Goal: Task Accomplishment & Management: Use online tool/utility

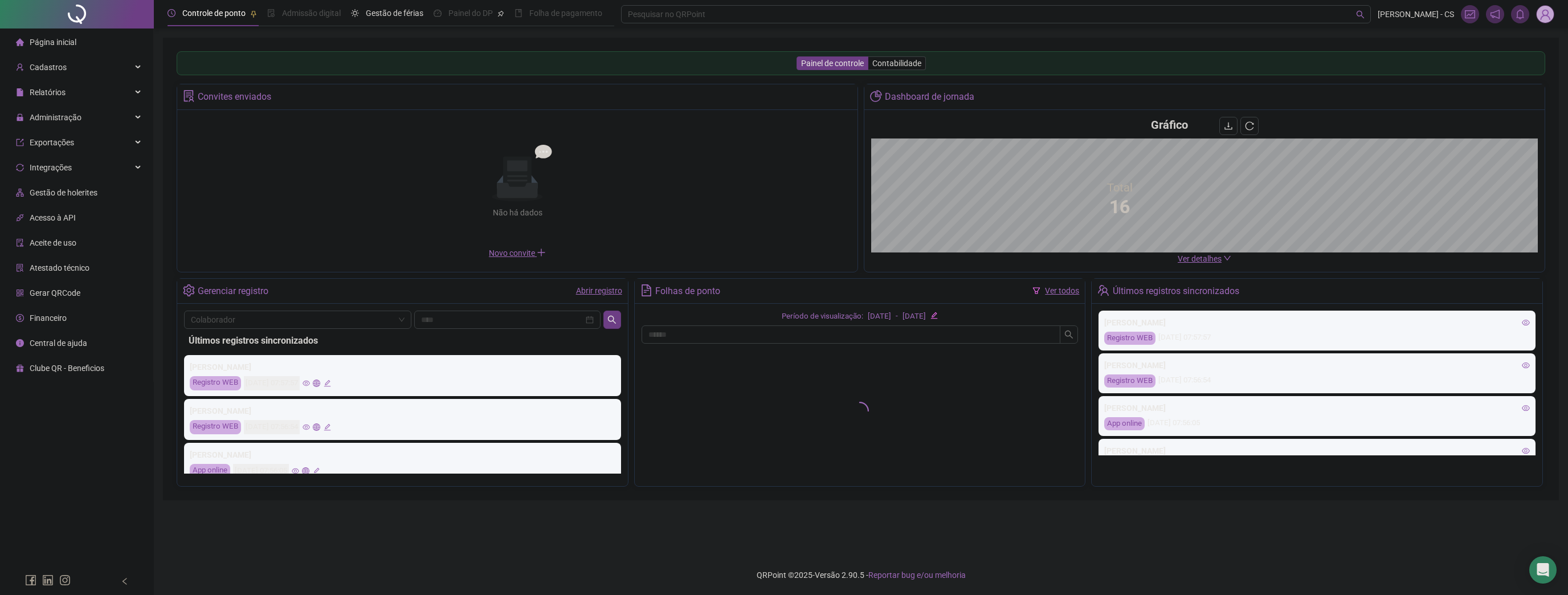
click at [1547, 13] on img at bounding box center [1545, 15] width 17 height 17
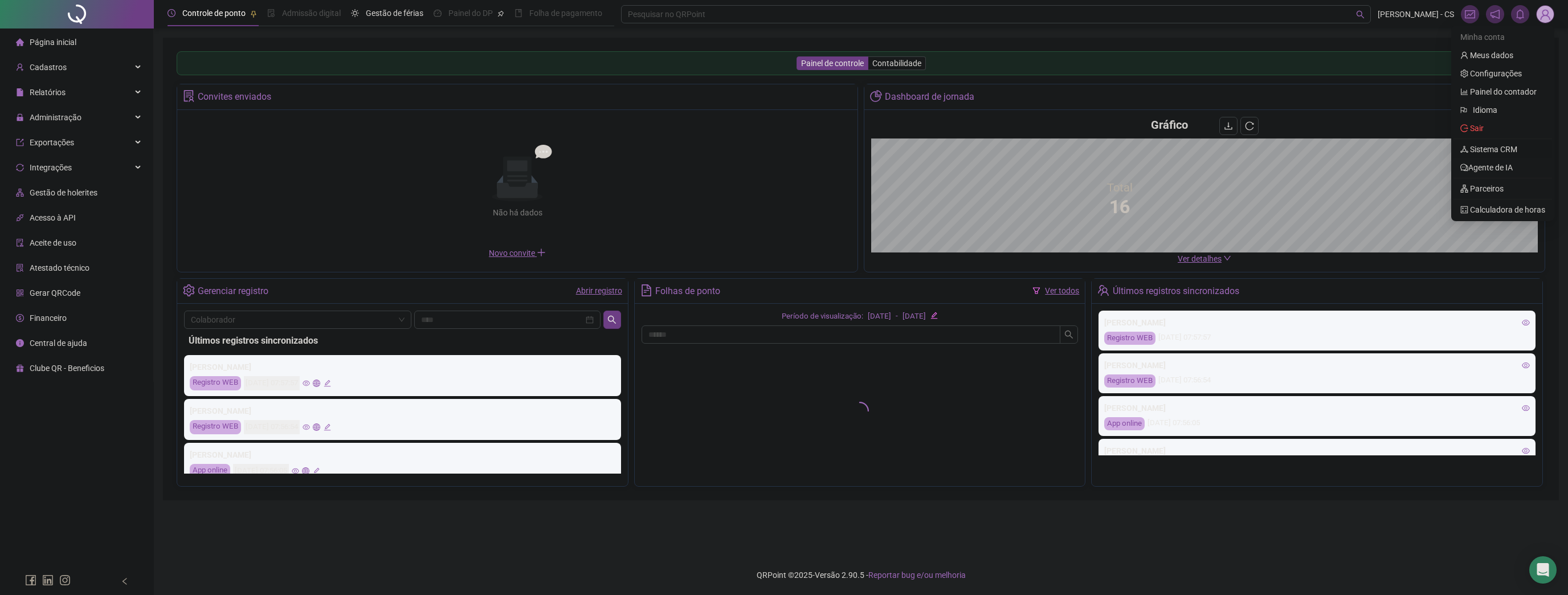
click at [1490, 150] on link "Sistema CRM" at bounding box center [1488, 149] width 57 height 9
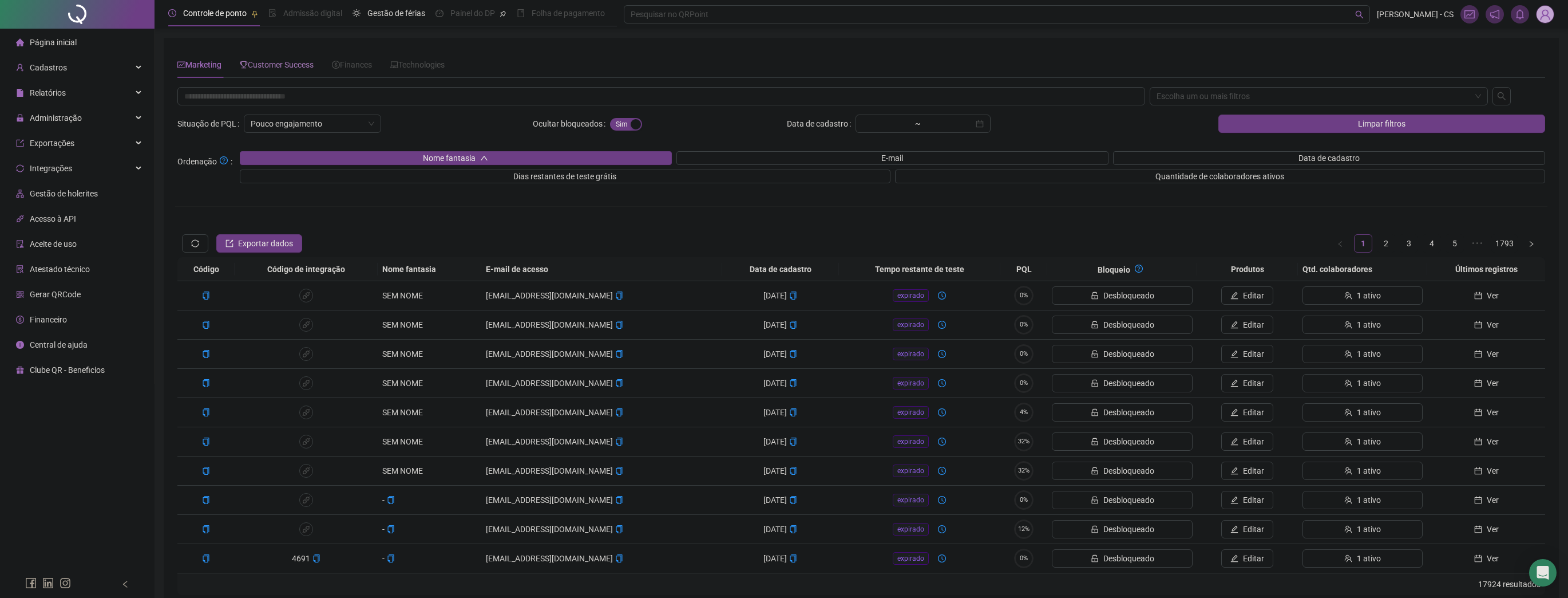
click at [273, 74] on div "Customer Success" at bounding box center [277, 65] width 74 height 26
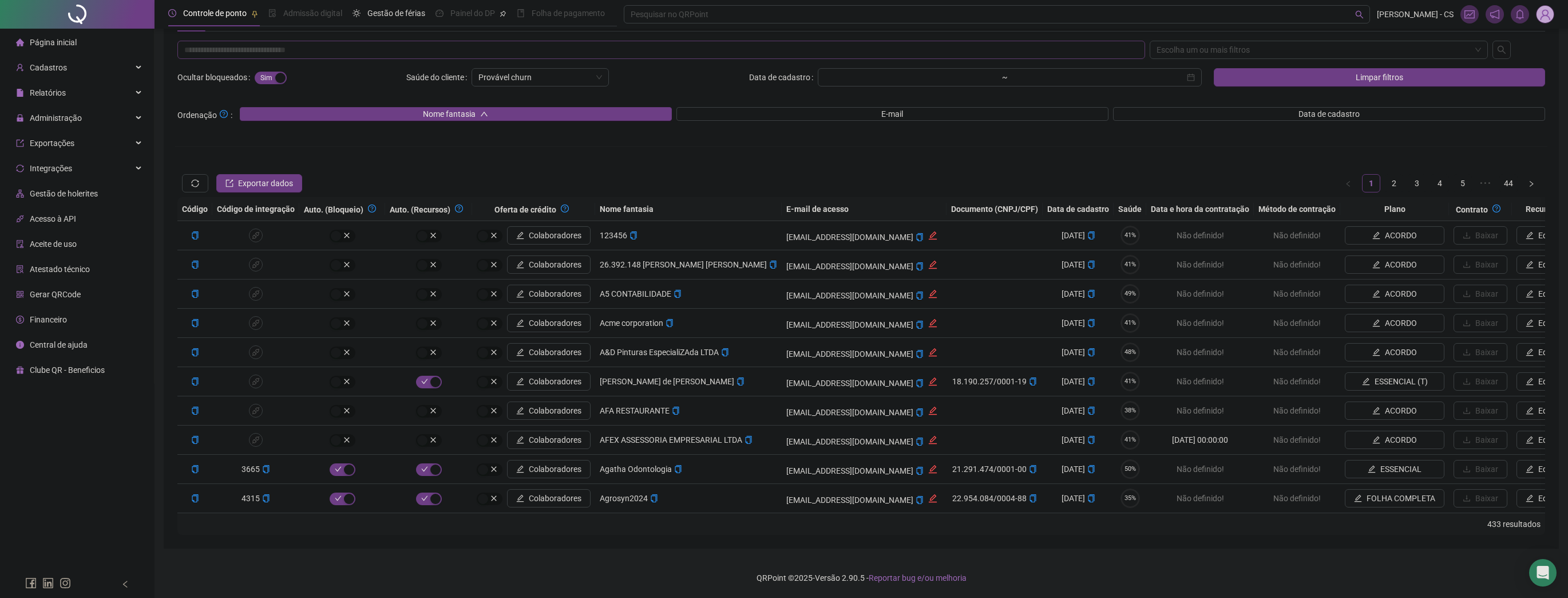
click at [298, 124] on div "Escolha um ou mais filtros Ocultar bloqueados Sim Não Saúde do cliente Provável…" at bounding box center [862, 287] width 1373 height 494
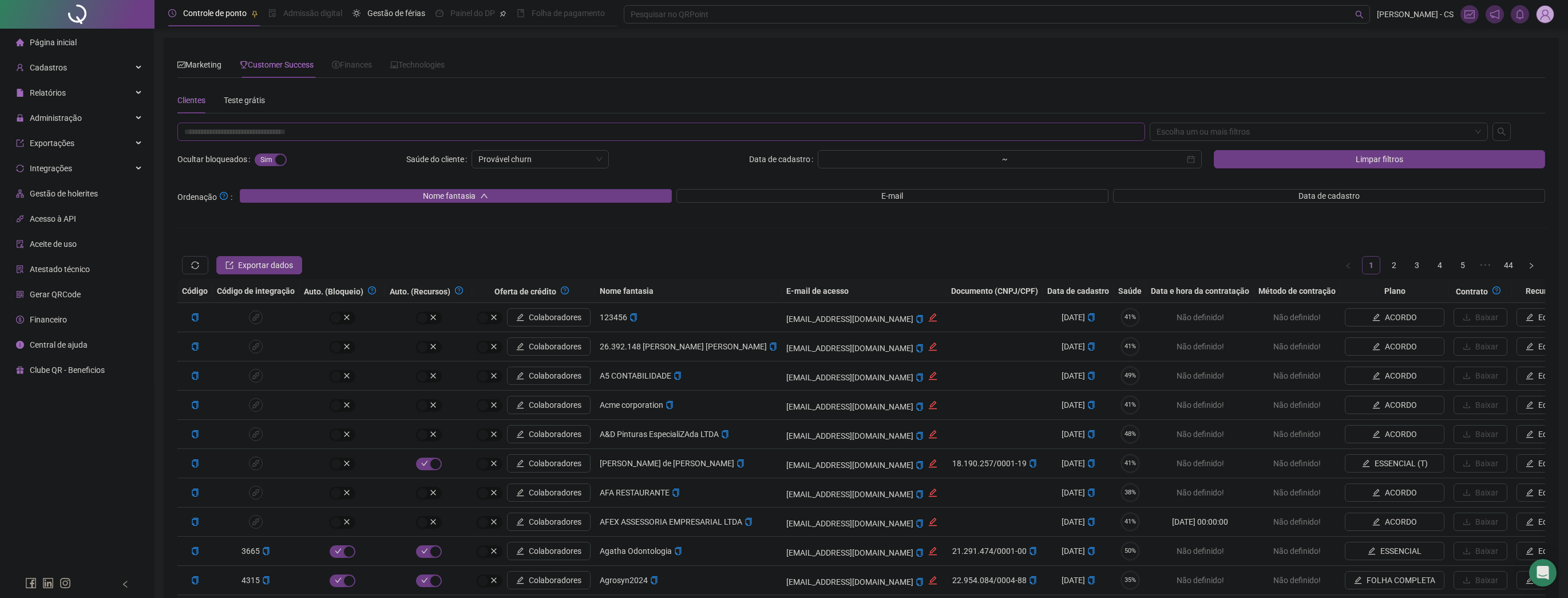
click at [284, 139] on input "text" at bounding box center [661, 132] width 968 height 18
paste input "**********"
click at [1210, 130] on div "Escolha um ou mais filtros" at bounding box center [1319, 132] width 339 height 18
type input "**********"
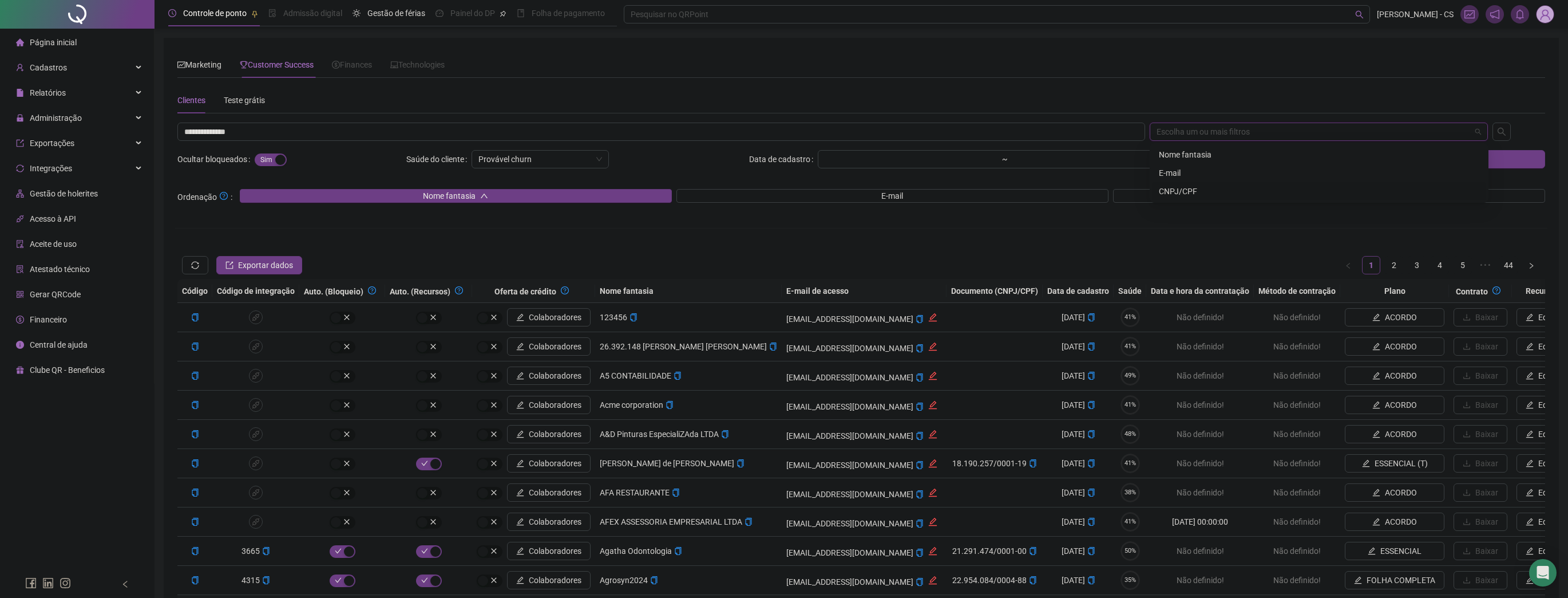
click at [1195, 189] on div "CNPJ/CPF" at bounding box center [1319, 191] width 321 height 12
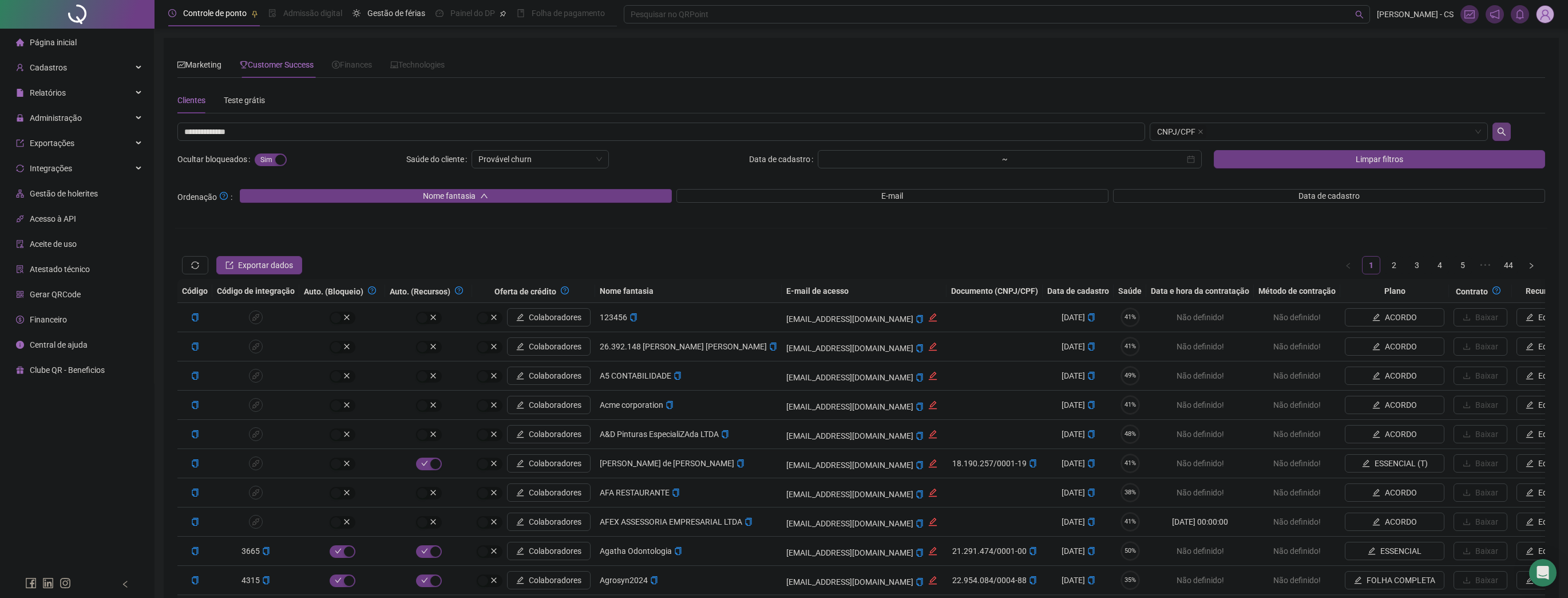
drag, startPoint x: 1504, startPoint y: 121, endPoint x: 1501, endPoint y: 128, distance: 7.6
click at [1504, 121] on div "**********" at bounding box center [861, 352] width 1367 height 530
click at [1501, 128] on icon "search" at bounding box center [1501, 132] width 9 height 9
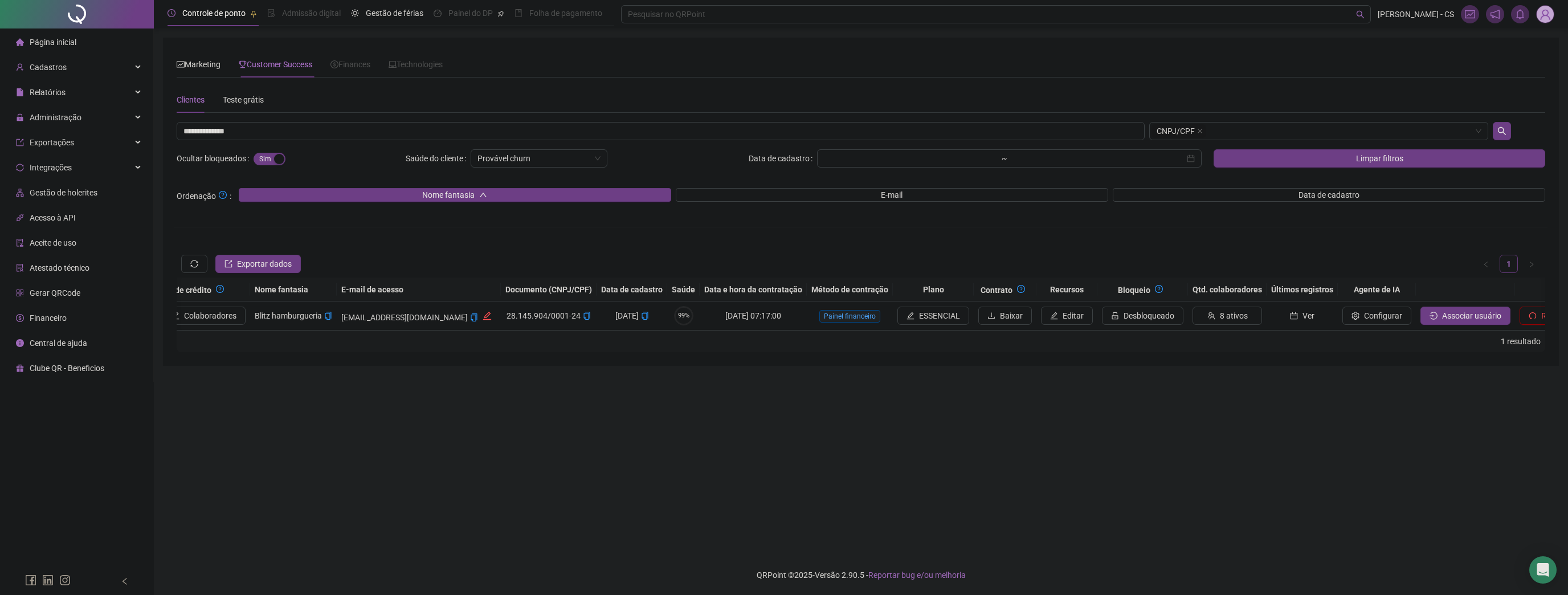
scroll to position [0, 401]
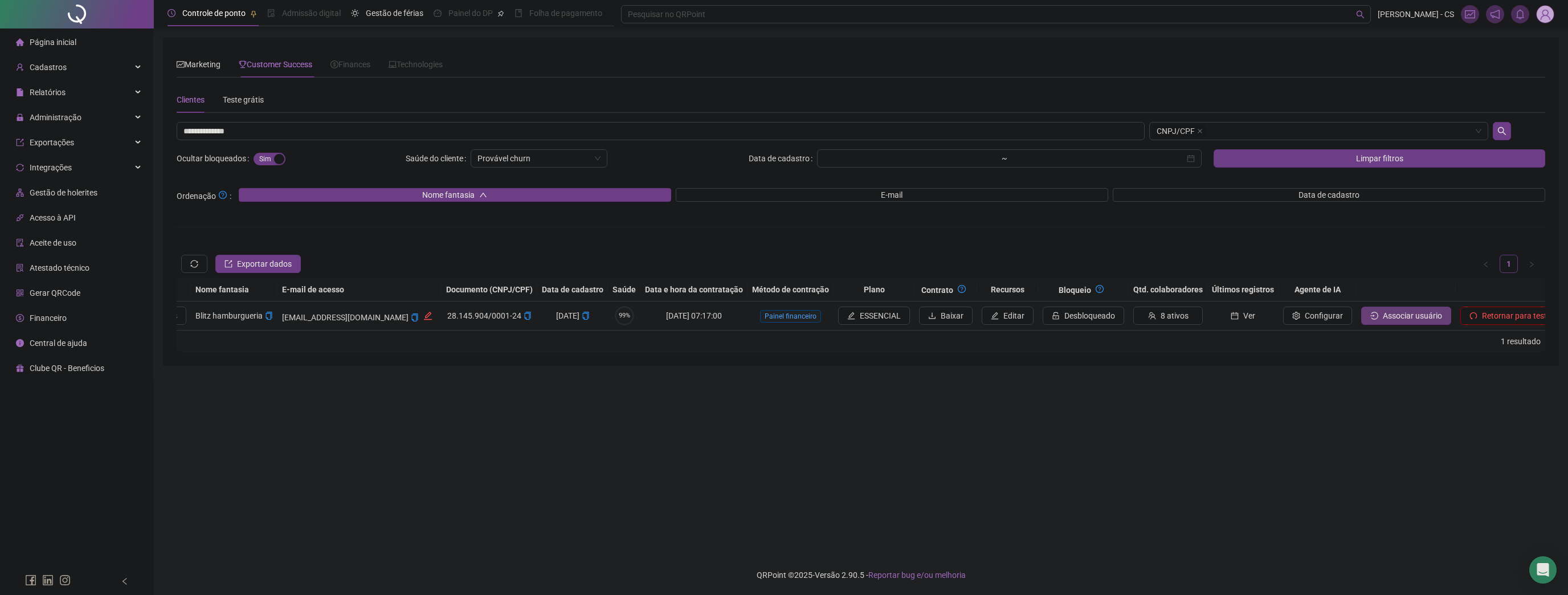
click at [1383, 314] on span "Associar usuário" at bounding box center [1413, 316] width 59 height 12
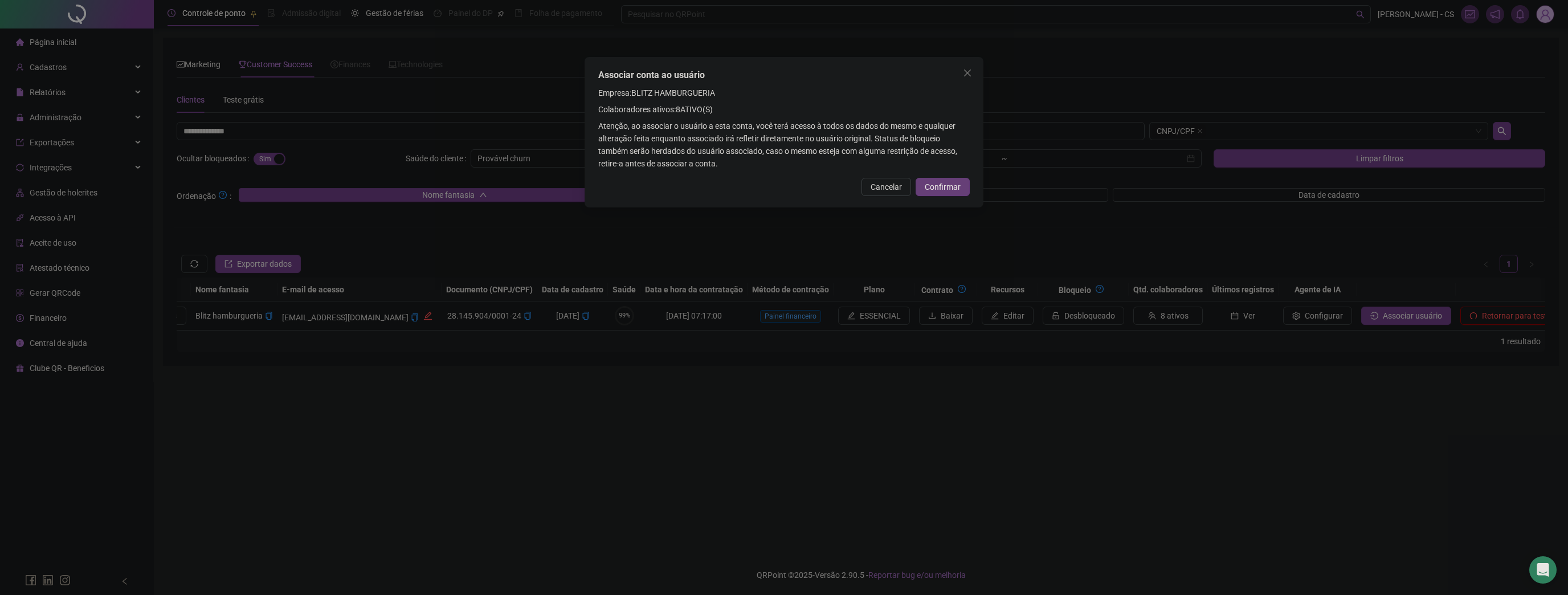
click at [915, 182] on div "Cancelar Confirmar" at bounding box center [784, 187] width 372 height 18
click at [926, 185] on span "Confirmar" at bounding box center [942, 187] width 36 height 12
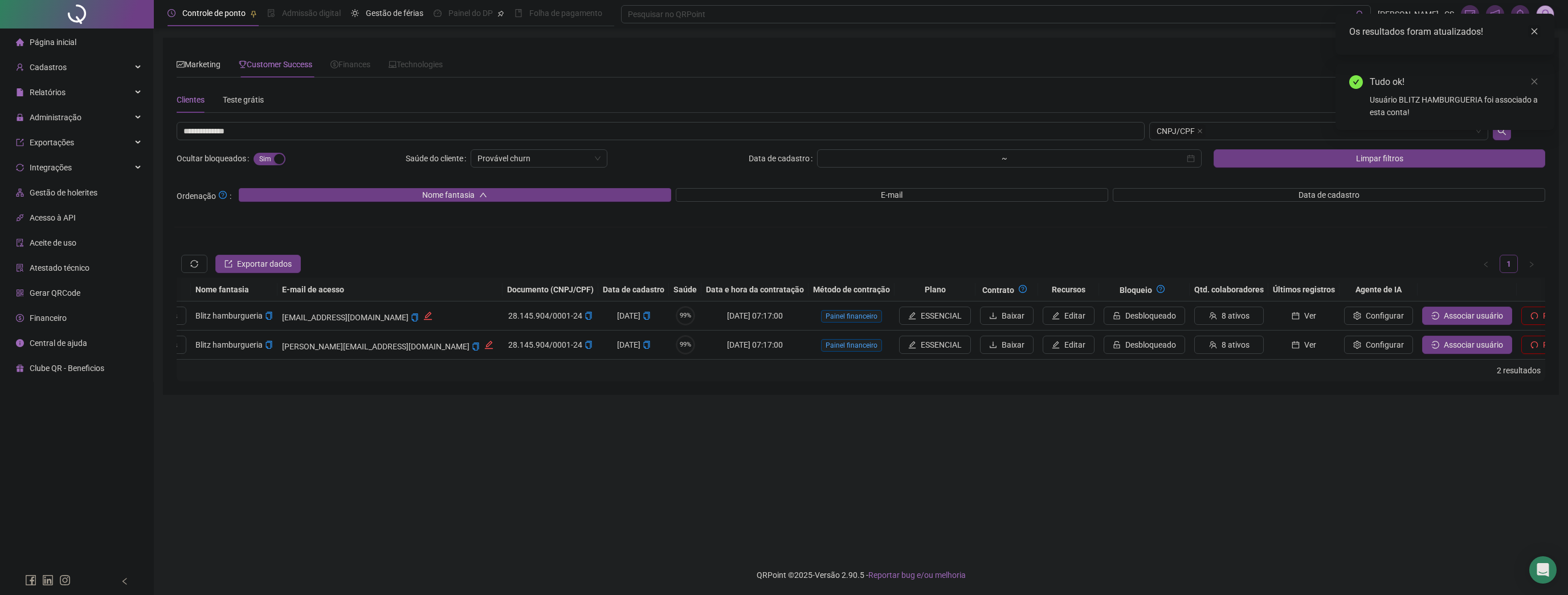
click at [1529, 30] on link "Close" at bounding box center [1534, 31] width 12 height 12
click at [1531, 29] on icon "close" at bounding box center [1534, 31] width 8 height 8
click at [1544, 16] on img at bounding box center [1545, 15] width 17 height 17
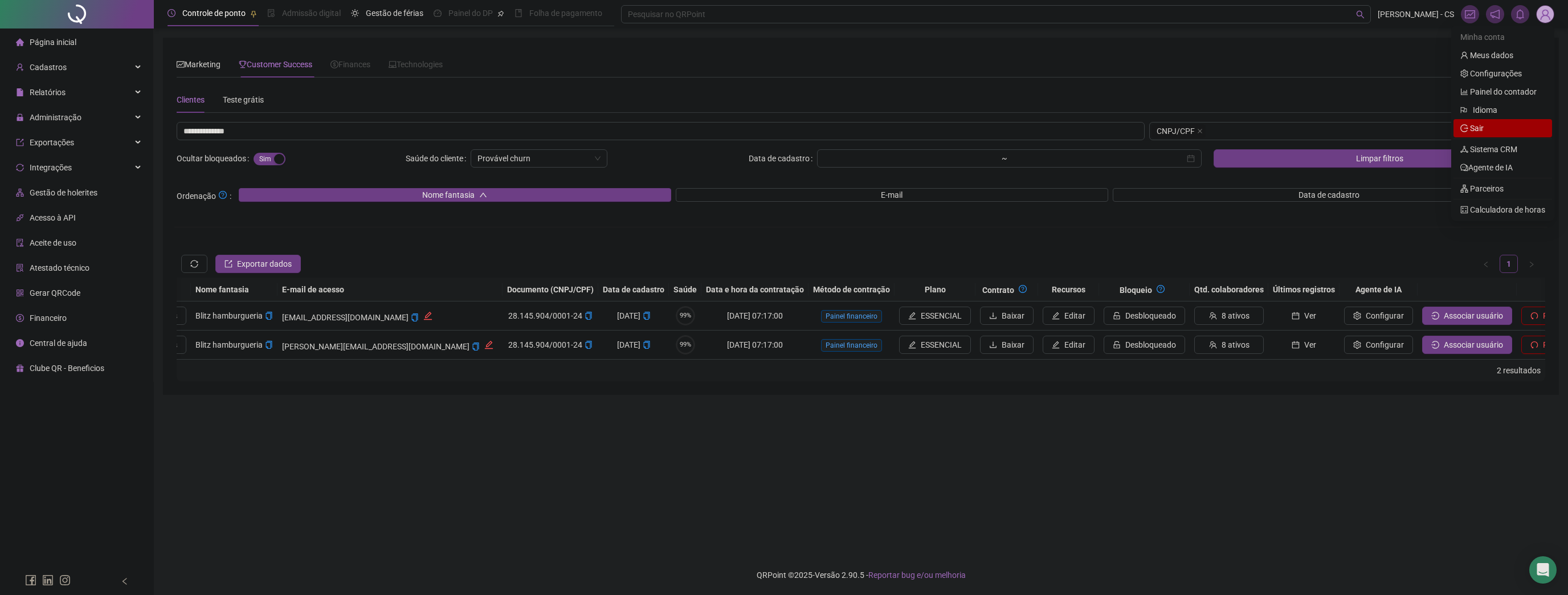
click at [1504, 127] on span "Sair" at bounding box center [1502, 128] width 85 height 12
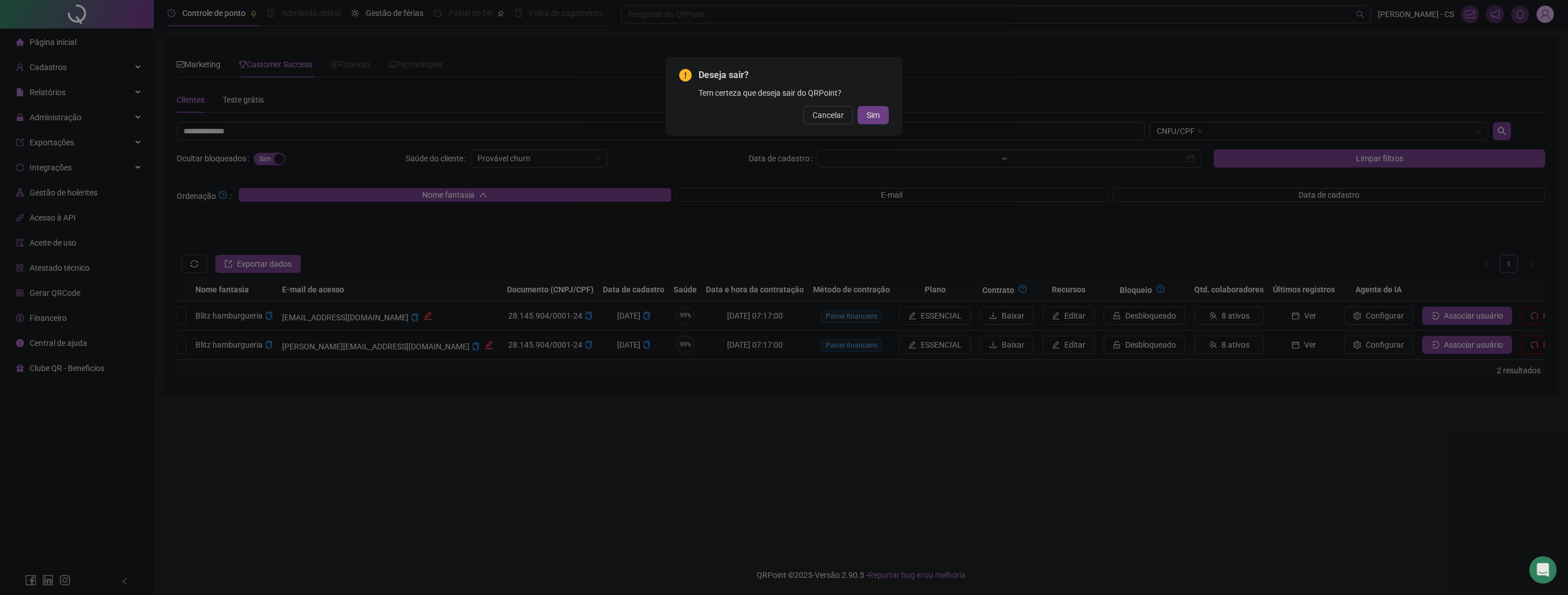
click at [853, 114] on div "Cancelar Sim" at bounding box center [784, 114] width 209 height 18
click at [859, 113] on button "Sim" at bounding box center [873, 114] width 31 height 18
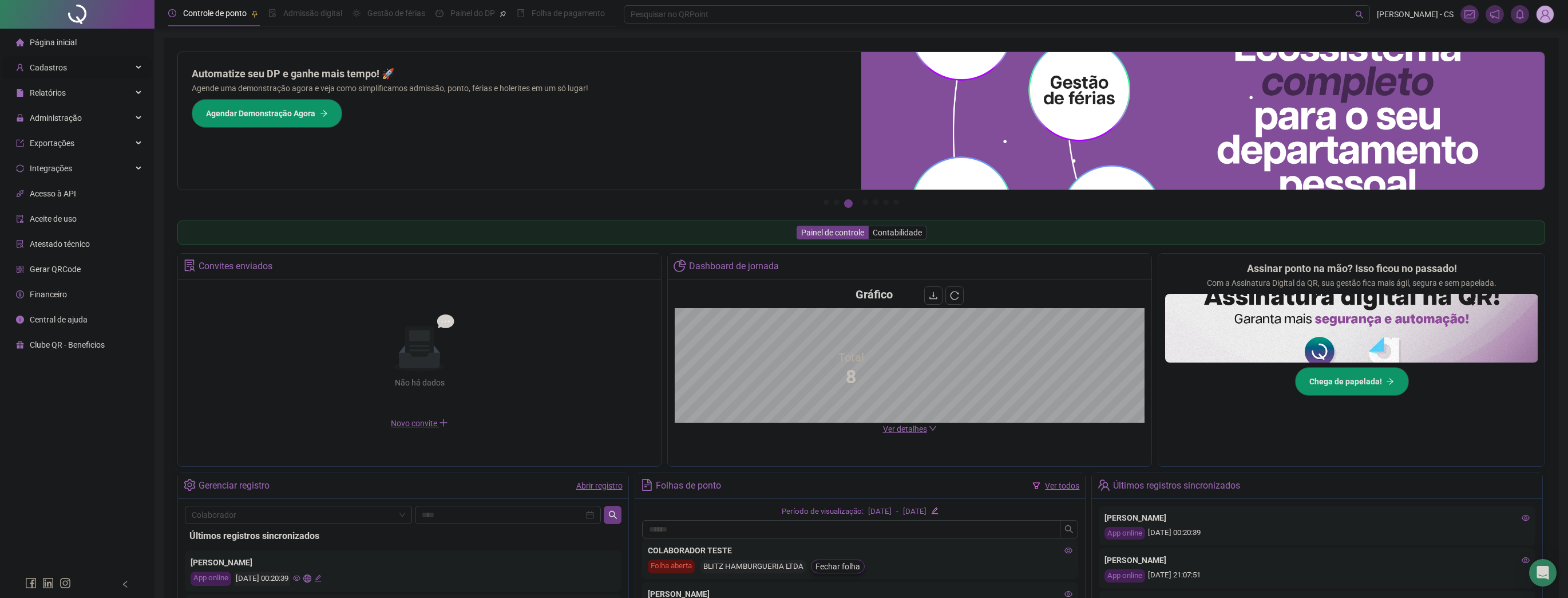
click at [74, 73] on div "Cadastros" at bounding box center [77, 68] width 149 height 23
click at [47, 164] on div "Colaboradores" at bounding box center [56, 170] width 53 height 23
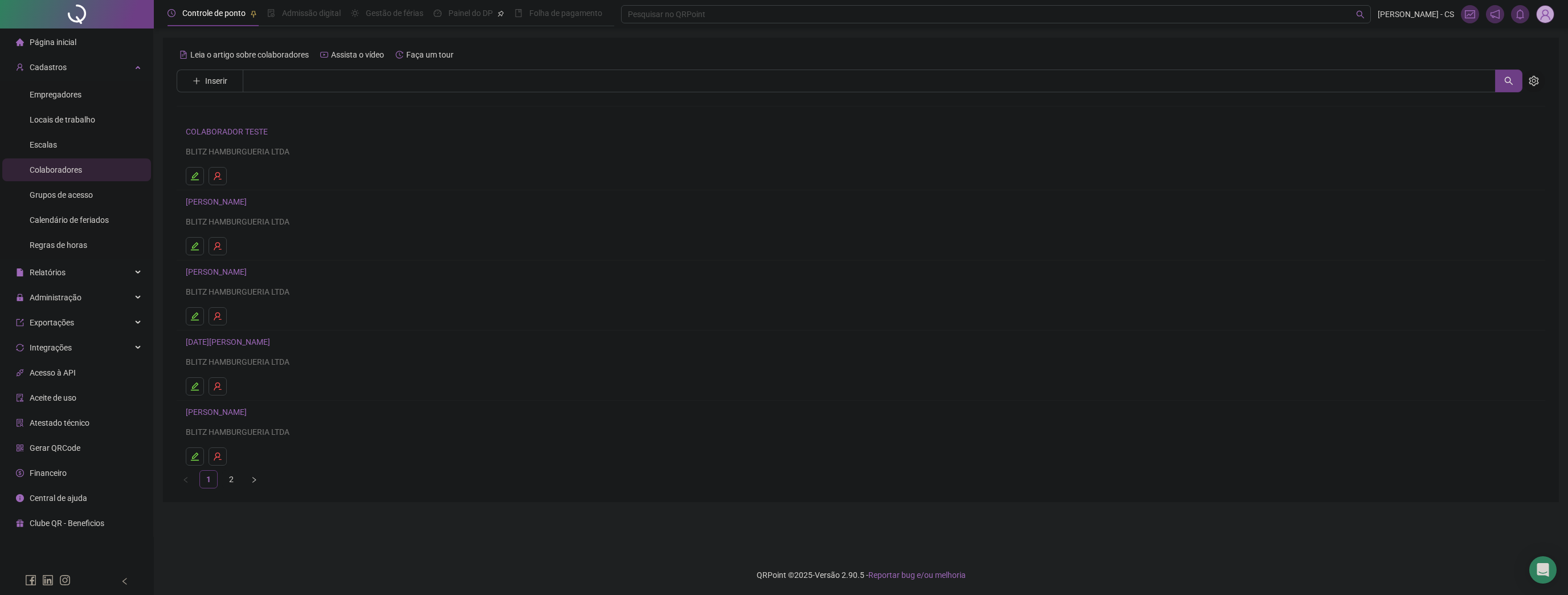
click at [1538, 83] on button "button" at bounding box center [1533, 81] width 23 height 23
click at [1488, 103] on span "Exibir inativos" at bounding box center [1477, 106] width 58 height 12
click at [234, 477] on link "2" at bounding box center [231, 479] width 17 height 17
click at [213, 340] on link "1" at bounding box center [209, 339] width 17 height 17
click at [1530, 79] on icon "setting" at bounding box center [1534, 81] width 10 height 10
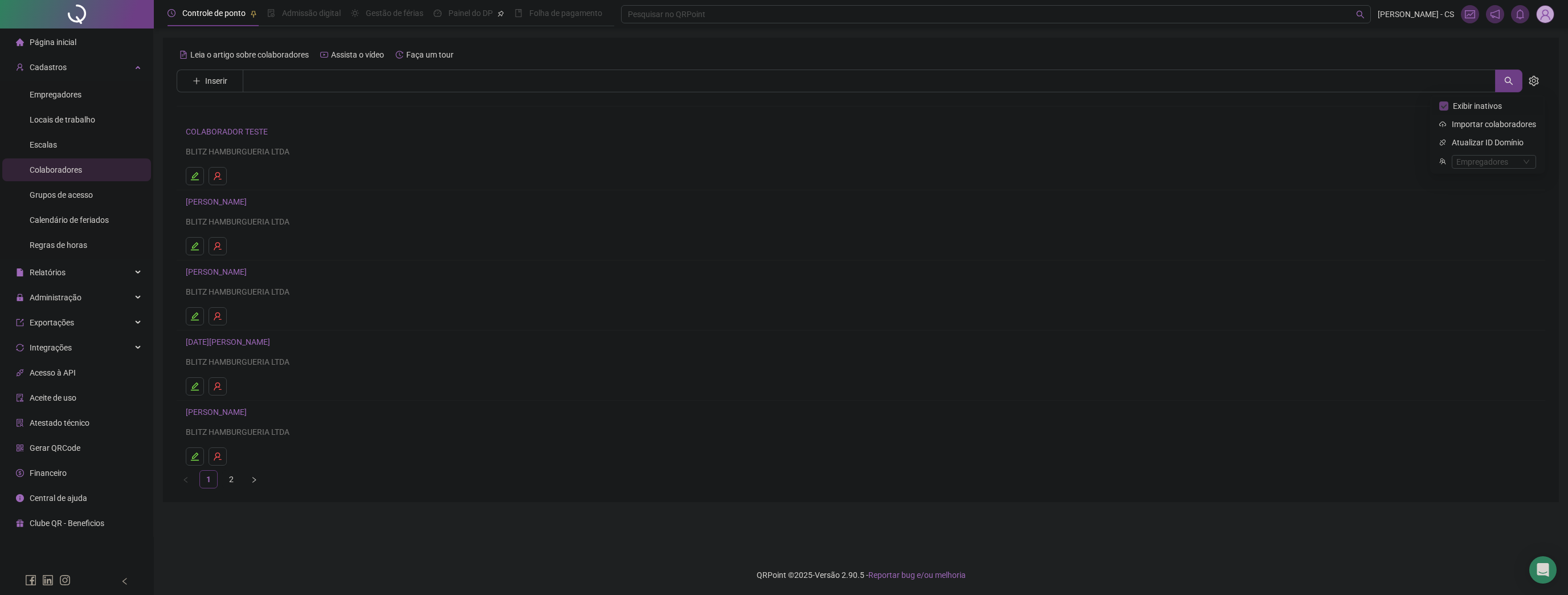
click at [1470, 104] on span "Exibir inativos" at bounding box center [1477, 106] width 58 height 12
click at [52, 295] on span "Administração" at bounding box center [55, 298] width 51 height 9
click at [54, 327] on span "Ajustes da folha" at bounding box center [58, 325] width 57 height 9
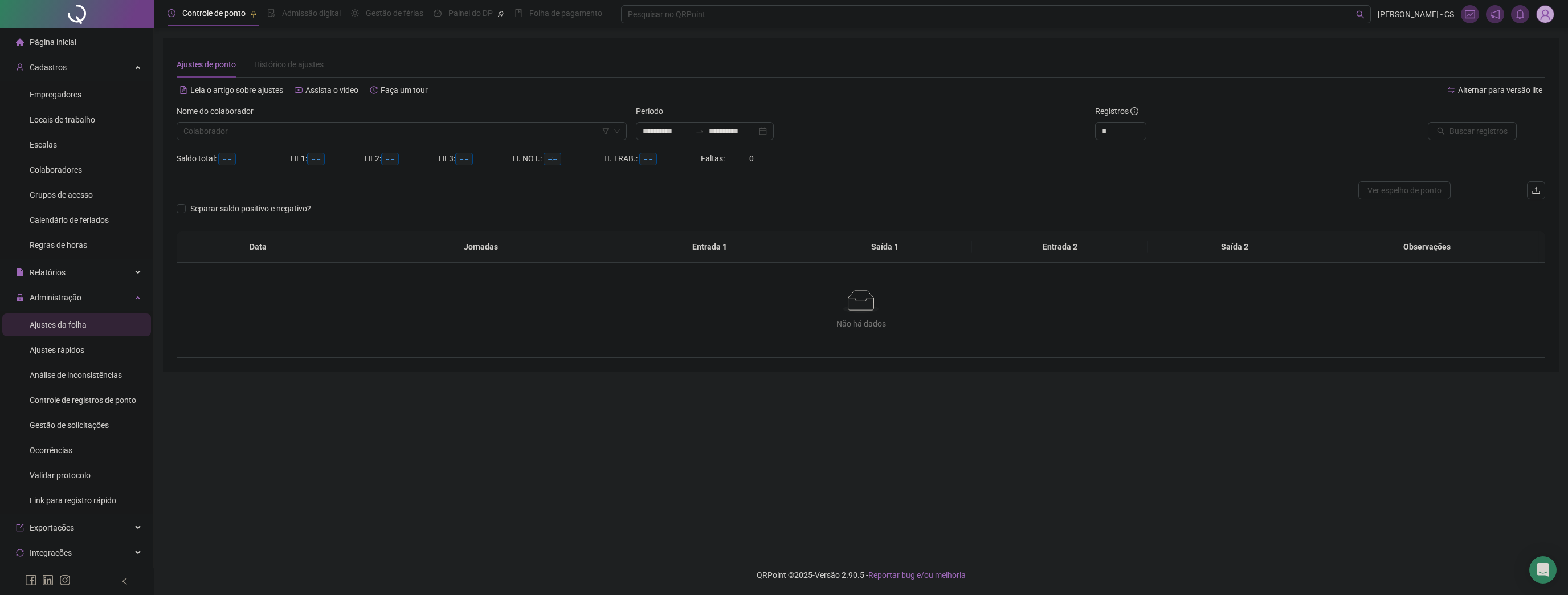
type input "**********"
click at [316, 130] on input "search" at bounding box center [396, 131] width 426 height 17
click at [233, 228] on div "[PERSON_NAME]" at bounding box center [401, 227] width 432 height 12
click at [1499, 128] on span "Buscar registros" at bounding box center [1478, 131] width 58 height 12
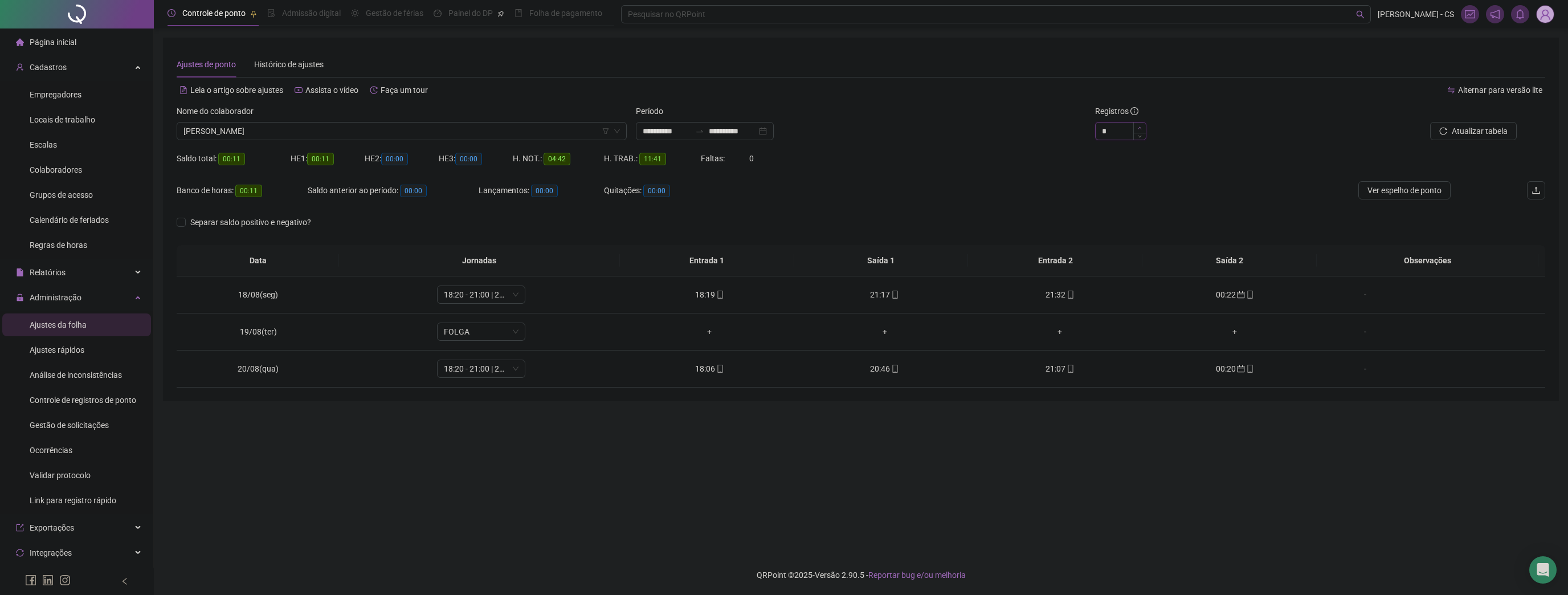
click at [1138, 129] on span "Increase Value" at bounding box center [1140, 127] width 12 height 10
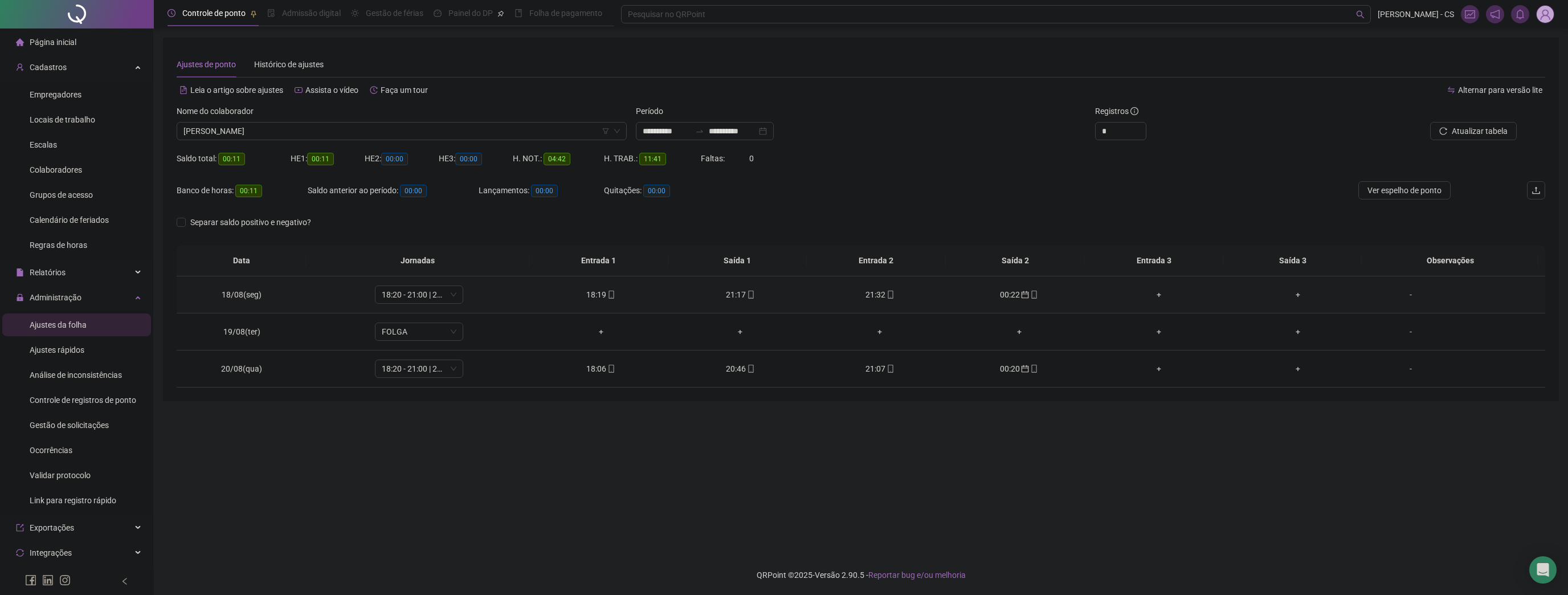
click at [1014, 298] on div "00:22" at bounding box center [1019, 294] width 121 height 12
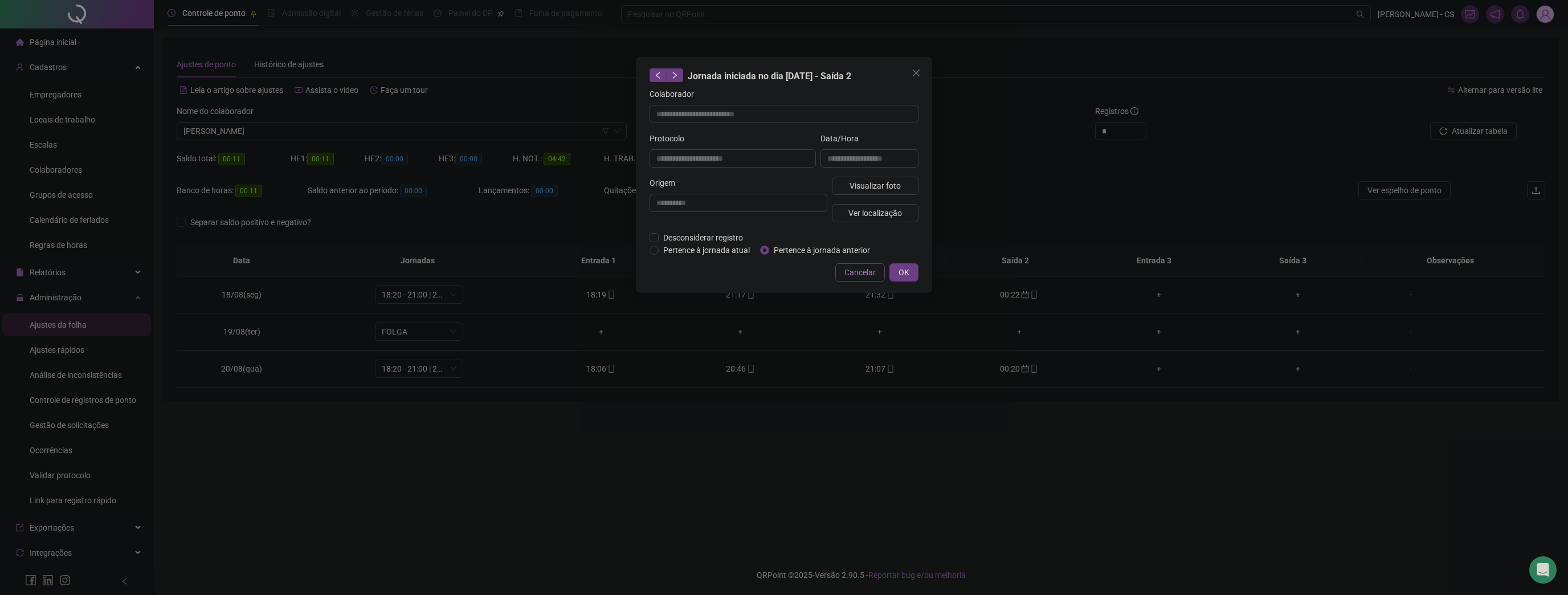
click at [846, 273] on button "Cancelar" at bounding box center [859, 272] width 50 height 18
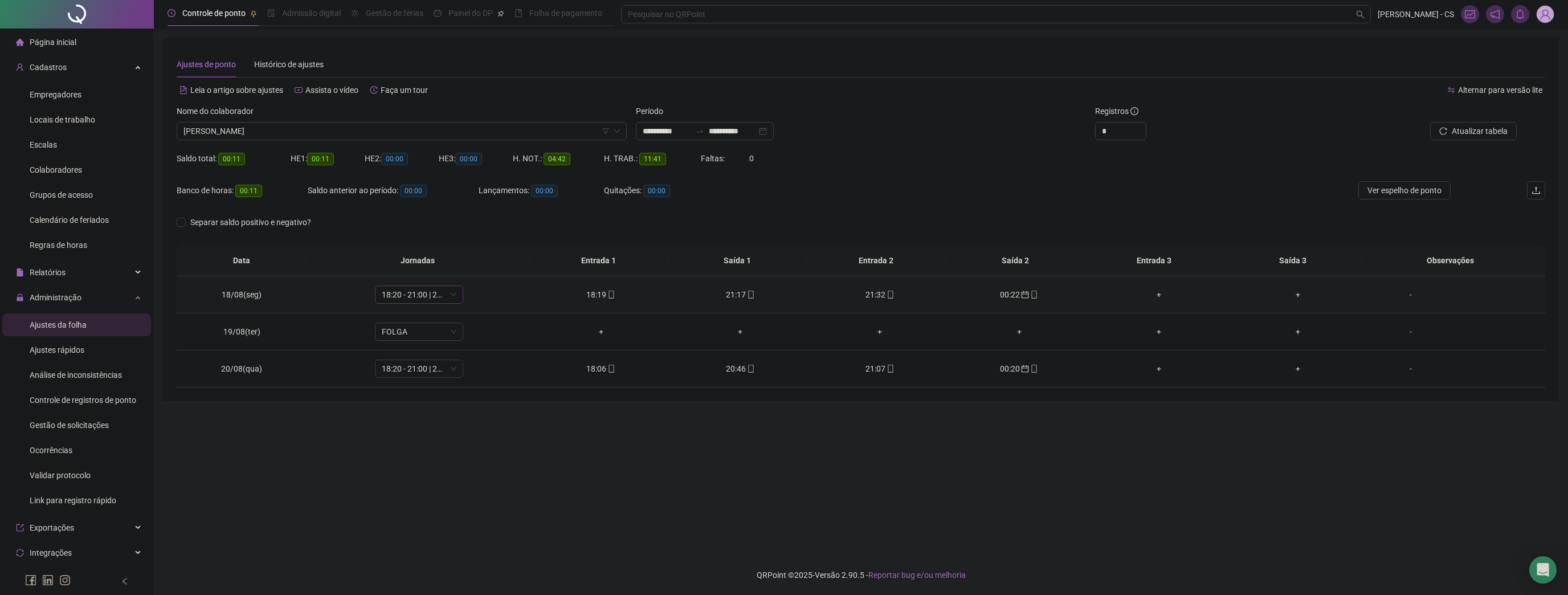
click at [453, 300] on span "18:20 - 21:00 | 21:15 - 00:20" at bounding box center [419, 295] width 75 height 17
drag, startPoint x: 535, startPoint y: 242, endPoint x: 696, endPoint y: 205, distance: 165.2
click at [536, 241] on div "Separar saldo positivo e negativo?" at bounding box center [860, 229] width 1368 height 32
click at [1392, 195] on span "Ver espelho de ponto" at bounding box center [1404, 190] width 74 height 12
type input "*"
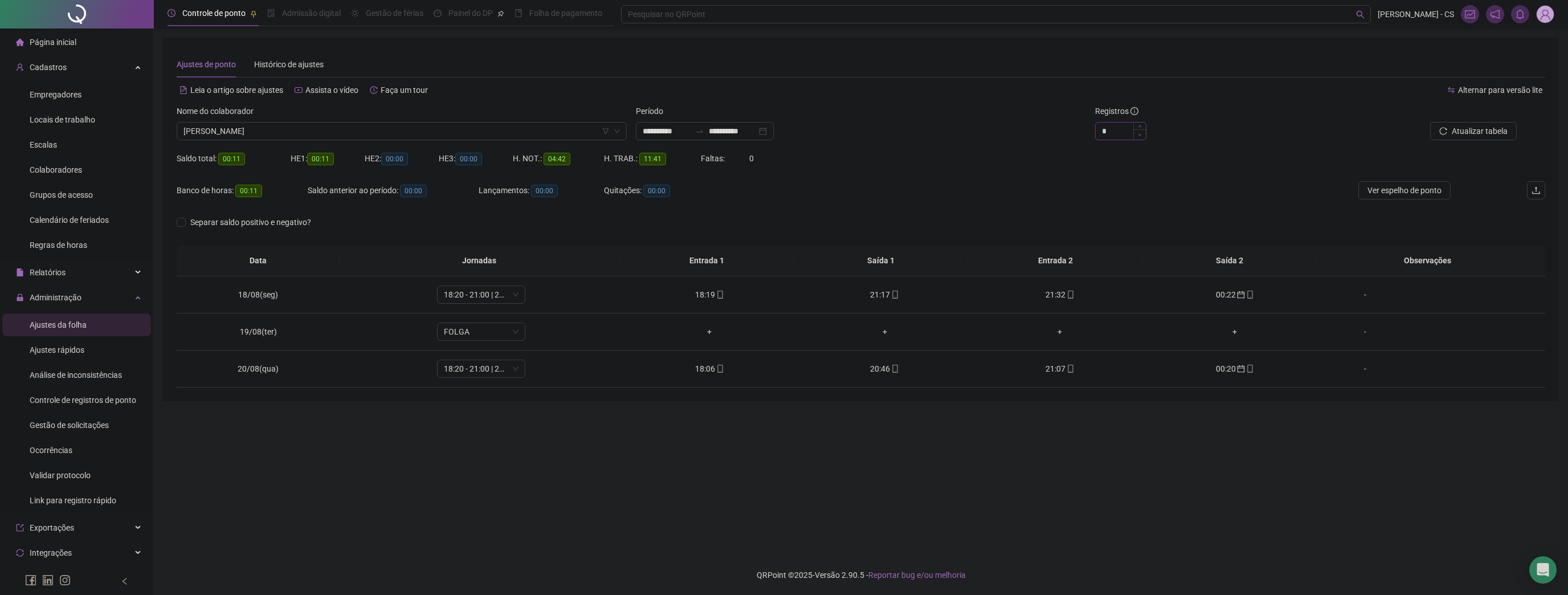
click at [1141, 133] on icon "down" at bounding box center [1140, 134] width 3 height 3
click at [1387, 192] on span "Ver espelho de ponto" at bounding box center [1404, 190] width 74 height 12
click at [85, 303] on div "Administração" at bounding box center [77, 298] width 148 height 23
click at [82, 323] on div "Exportações" at bounding box center [77, 322] width 148 height 23
click at [72, 461] on div "Integrações" at bounding box center [77, 452] width 148 height 23
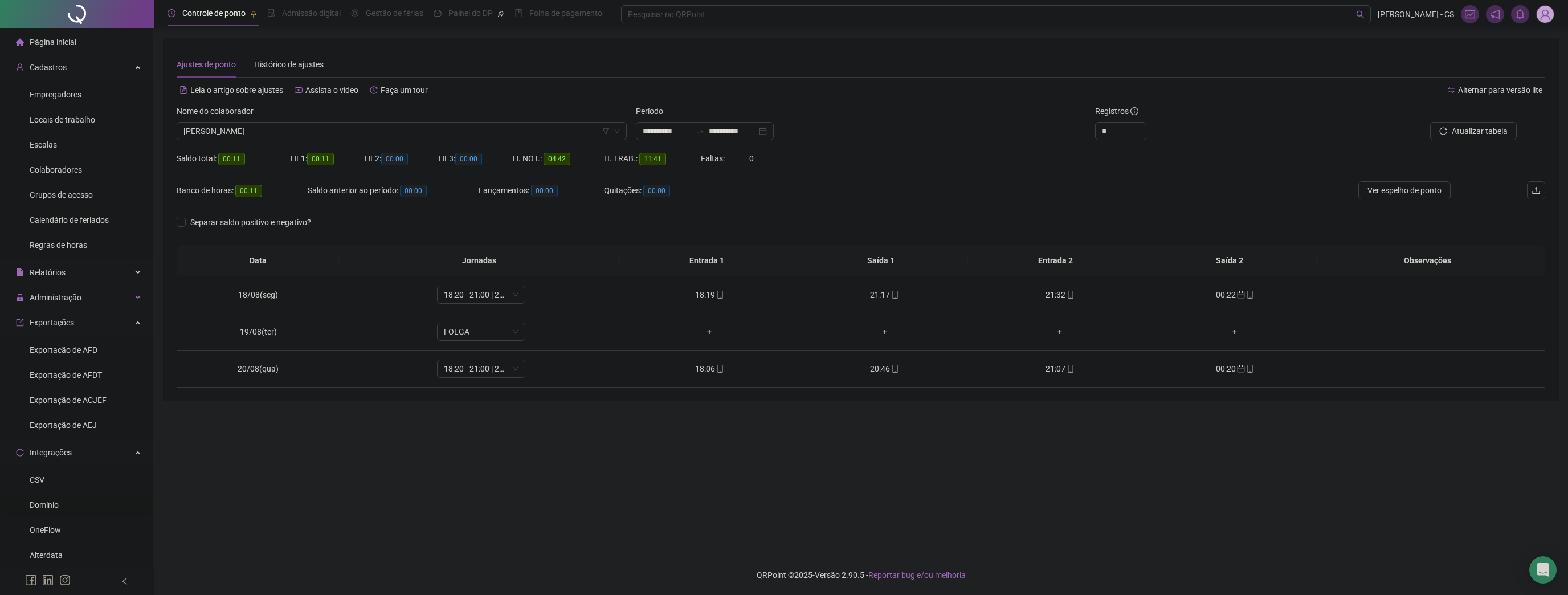
click at [48, 513] on div "Domínio" at bounding box center [44, 504] width 29 height 23
